Goal: Task Accomplishment & Management: Manage account settings

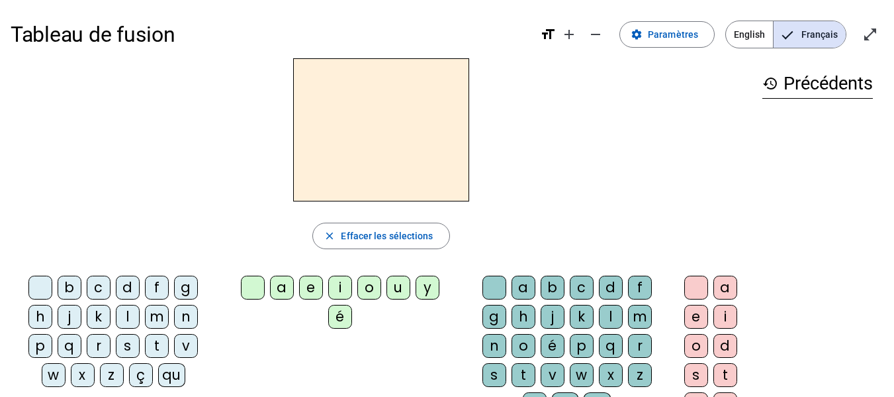
scroll to position [66, 0]
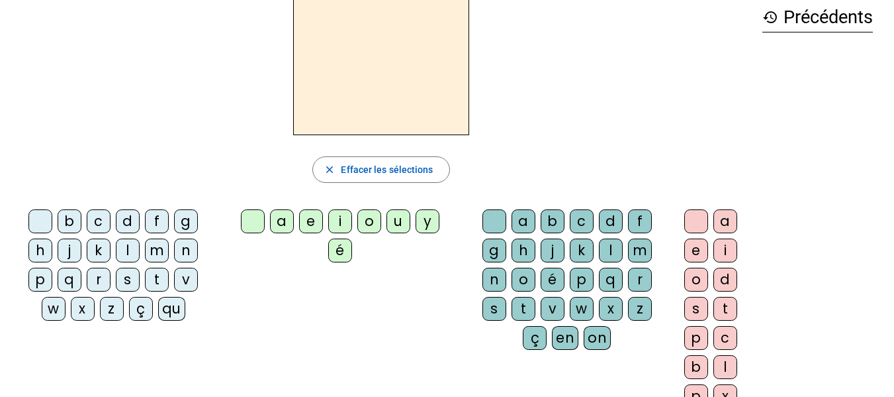
drag, startPoint x: 410, startPoint y: 174, endPoint x: 622, endPoint y: 160, distance: 212.9
click at [622, 160] on div "close Effacer les sélections" at bounding box center [381, 169] width 741 height 26
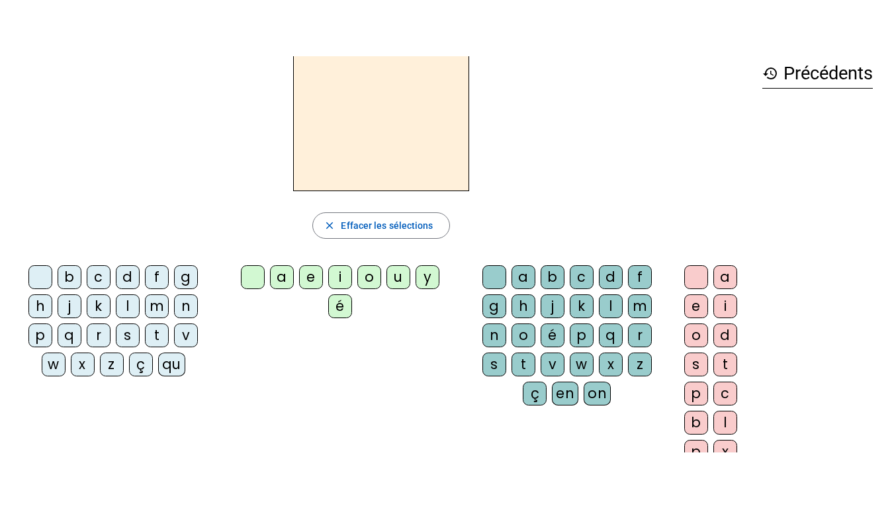
scroll to position [0, 0]
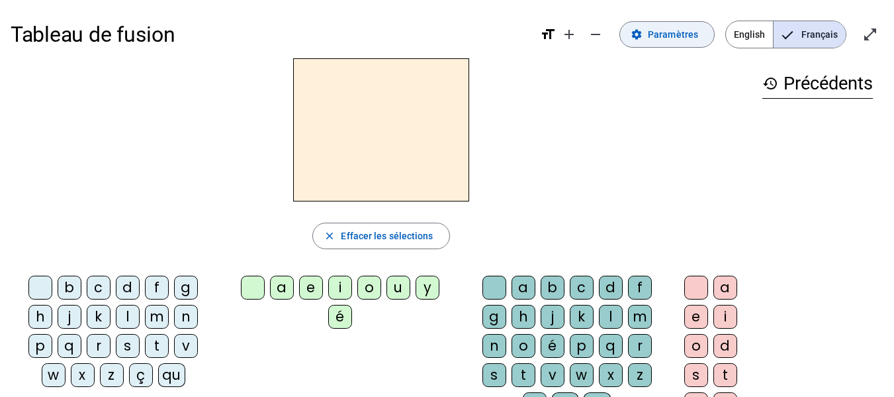
click at [671, 40] on span "Paramètres" at bounding box center [673, 34] width 50 height 16
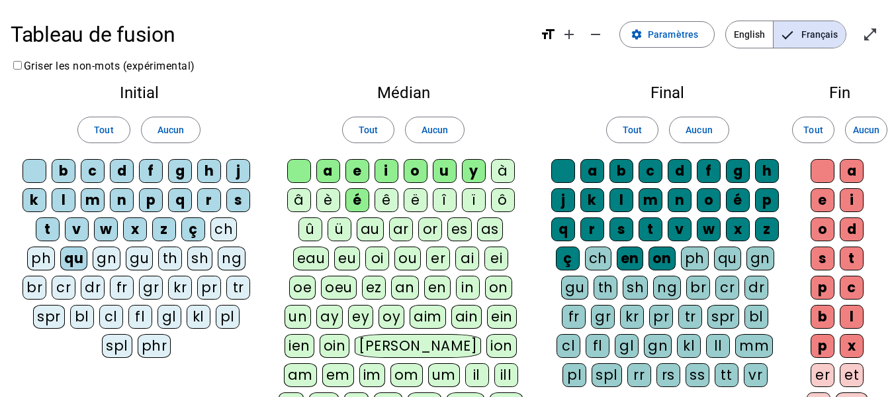
click at [504, 164] on div "à" at bounding box center [503, 171] width 24 height 24
click at [496, 203] on div "ô" at bounding box center [503, 200] width 24 height 24
drag, startPoint x: 464, startPoint y: 202, endPoint x: 455, endPoint y: 202, distance: 9.3
click at [463, 202] on div "ï" at bounding box center [474, 200] width 24 height 24
drag, startPoint x: 448, startPoint y: 202, endPoint x: 438, endPoint y: 203, distance: 10.0
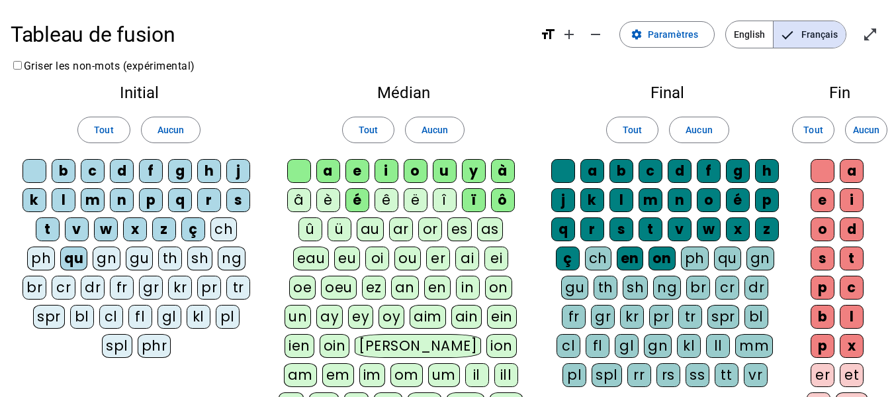
click at [446, 202] on div "î" at bounding box center [445, 200] width 24 height 24
click at [418, 204] on div "ë" at bounding box center [416, 200] width 24 height 24
click at [377, 200] on div "ê" at bounding box center [387, 200] width 24 height 24
click at [346, 203] on div "é" at bounding box center [358, 200] width 24 height 24
click at [394, 134] on button "Tout" at bounding box center [368, 130] width 52 height 26
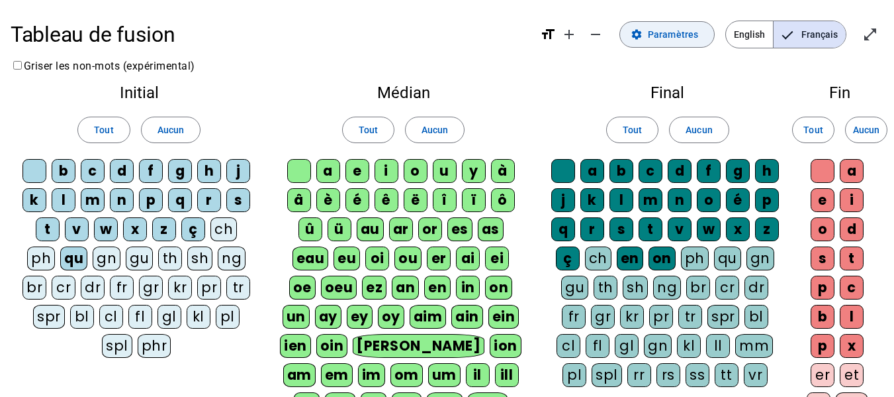
click at [681, 40] on span "Paramètres" at bounding box center [673, 34] width 50 height 16
click at [874, 36] on mat-icon "open_in_full" at bounding box center [871, 34] width 16 height 16
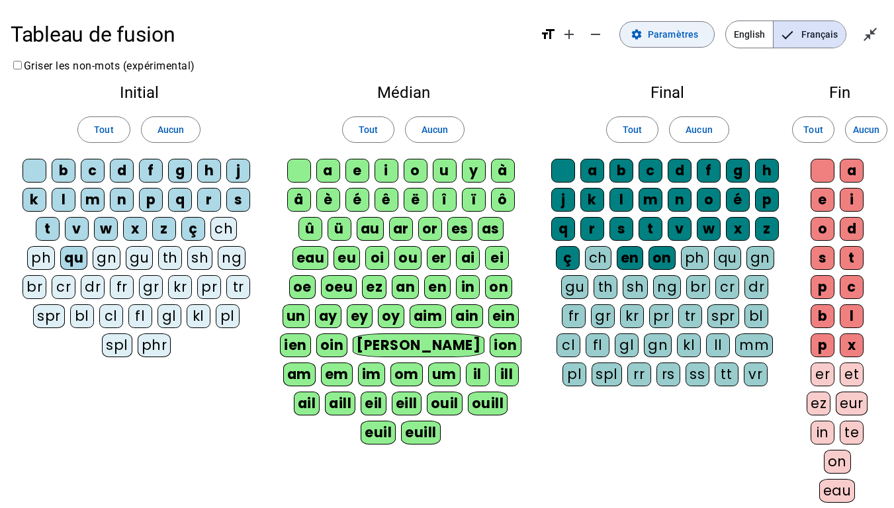
click at [684, 42] on span at bounding box center [667, 35] width 94 height 32
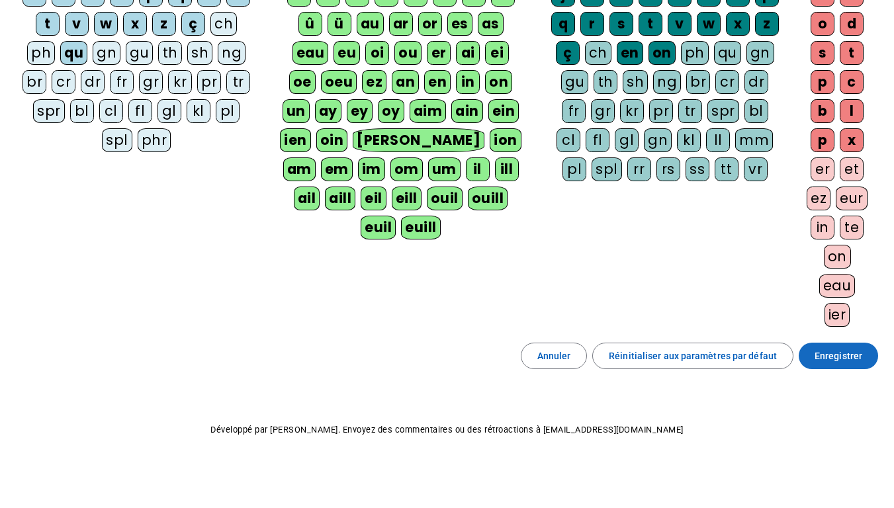
click at [833, 362] on span "Enregistrer" at bounding box center [839, 356] width 48 height 16
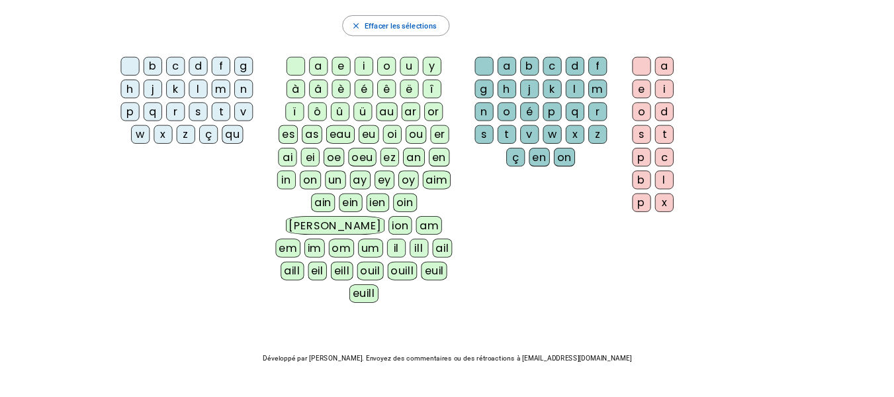
scroll to position [4, 0]
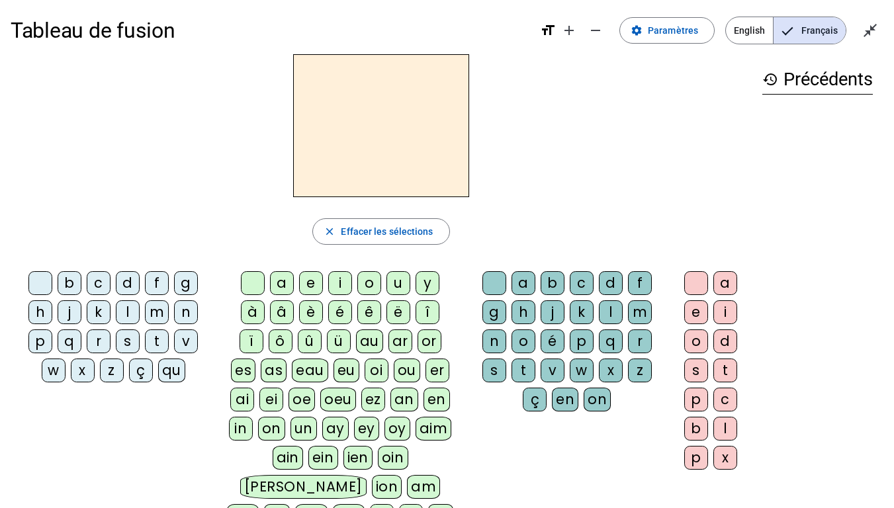
click at [286, 313] on div "â" at bounding box center [282, 313] width 24 height 24
click at [495, 347] on div "n" at bounding box center [495, 342] width 24 height 24
click at [699, 305] on div "e" at bounding box center [696, 313] width 24 height 24
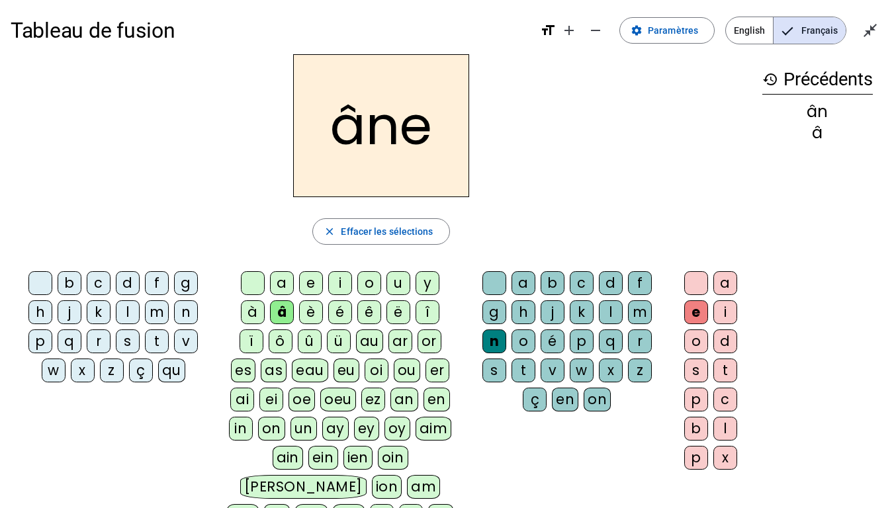
click at [638, 312] on div "m" at bounding box center [640, 313] width 24 height 24
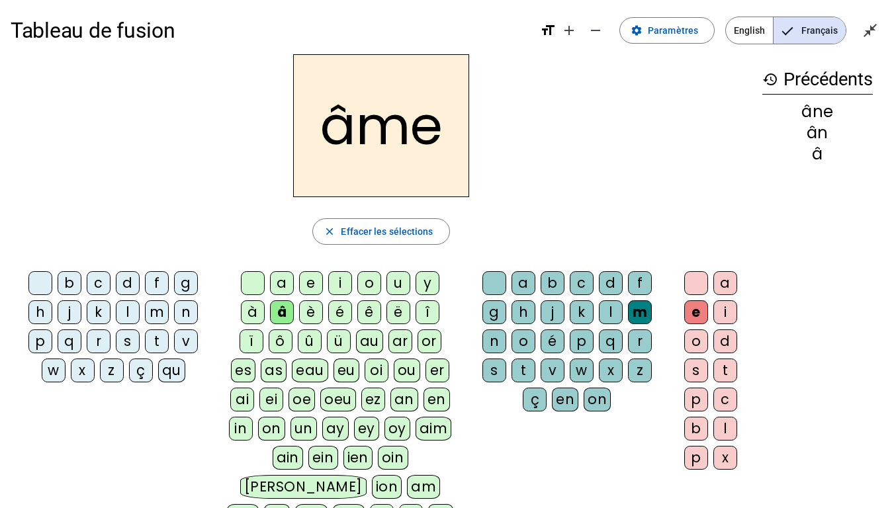
click at [495, 308] on div "g" at bounding box center [495, 313] width 24 height 24
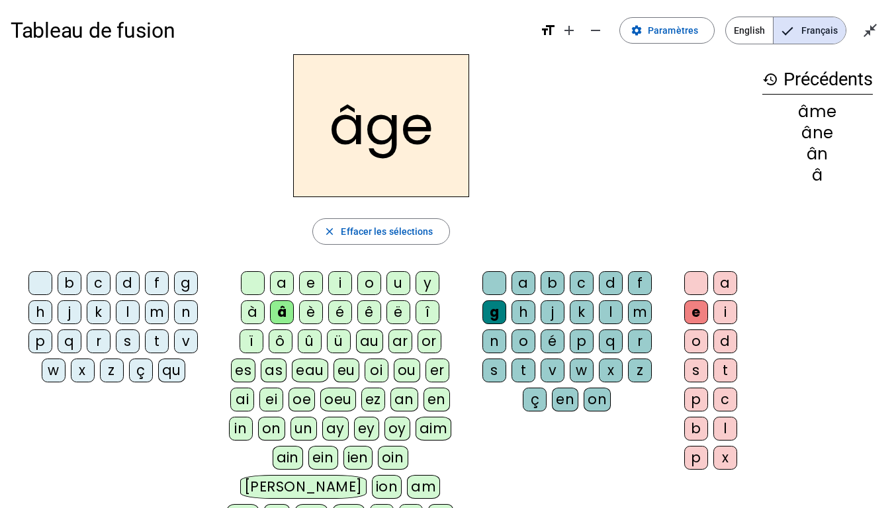
click at [38, 339] on div "p" at bounding box center [40, 342] width 24 height 24
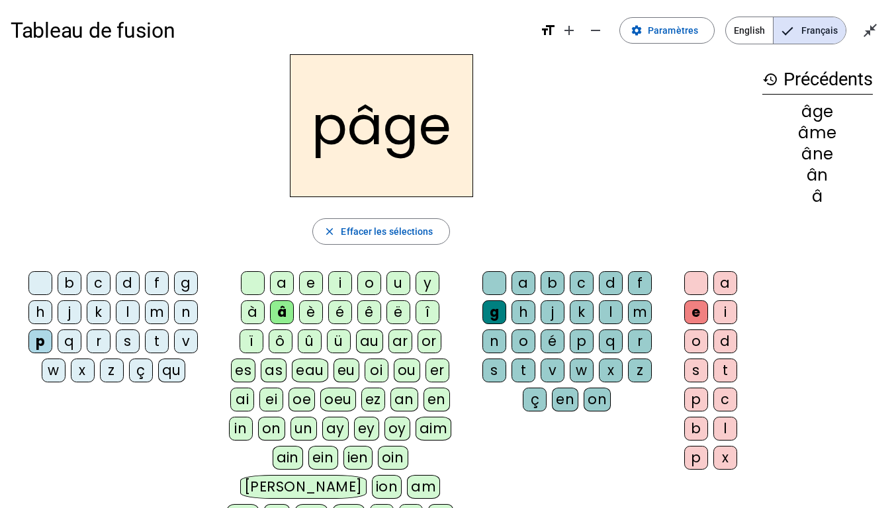
click at [283, 285] on div "a" at bounding box center [282, 283] width 24 height 24
click at [128, 339] on div "s" at bounding box center [128, 342] width 24 height 24
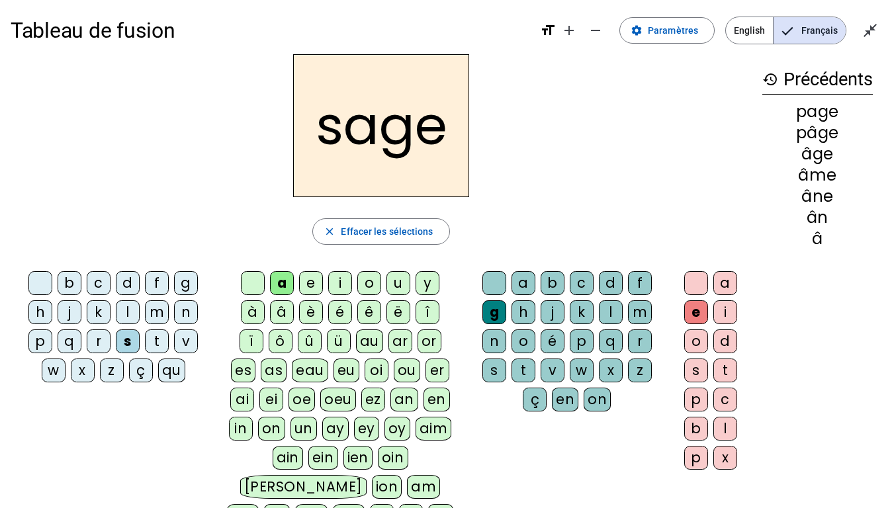
click at [187, 312] on div "n" at bounding box center [186, 313] width 24 height 24
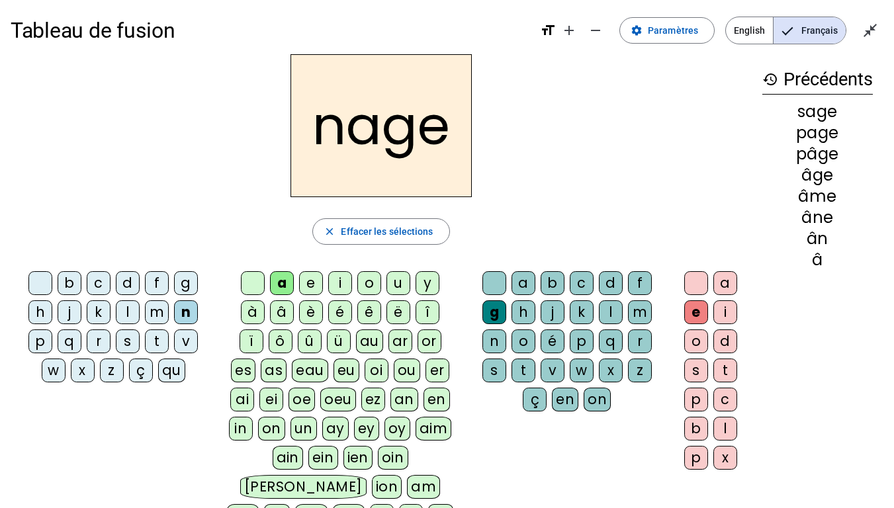
click at [155, 316] on div "m" at bounding box center [157, 313] width 24 height 24
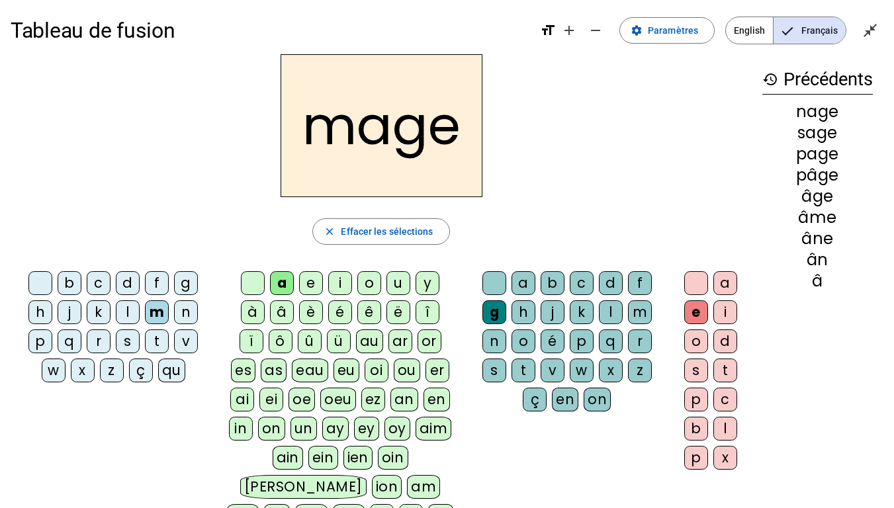
click at [397, 287] on div "u" at bounding box center [399, 283] width 24 height 24
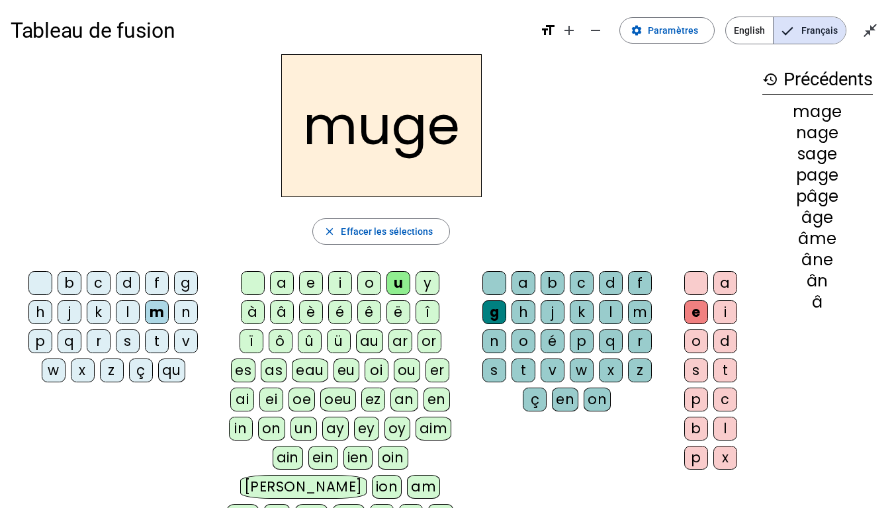
click at [129, 314] on div "l" at bounding box center [128, 313] width 24 height 24
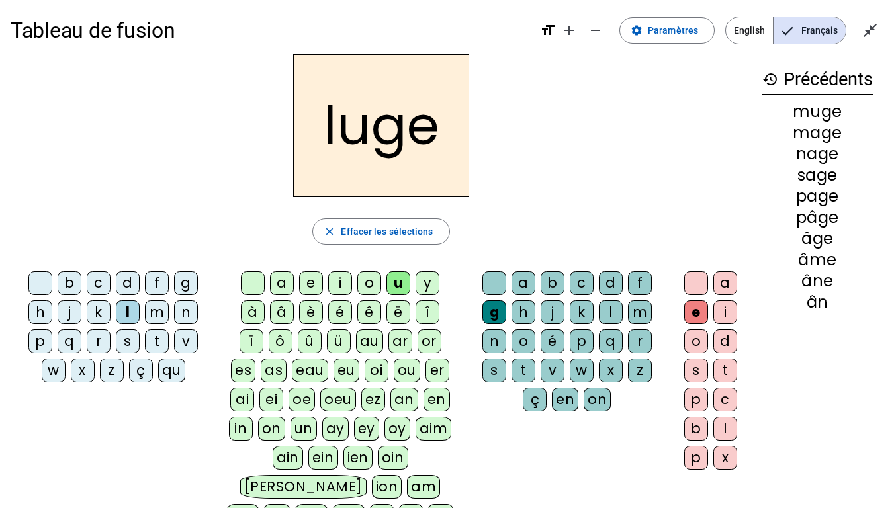
click at [373, 285] on div "o" at bounding box center [369, 283] width 24 height 24
